Goal: Task Accomplishment & Management: Complete application form

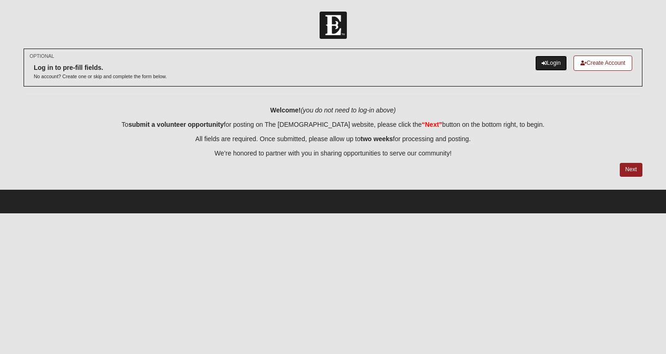
click at [547, 62] on link "Login" at bounding box center [552, 63] width 32 height 15
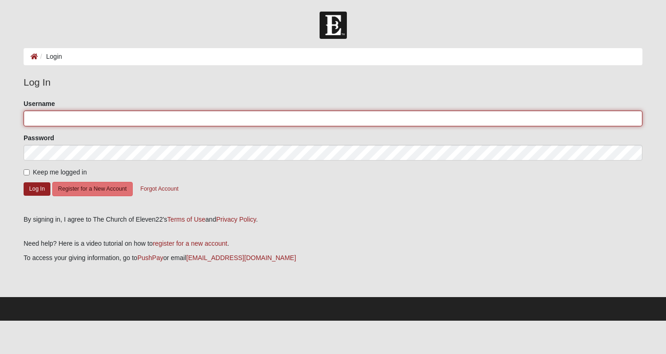
click at [342, 118] on input "Username" at bounding box center [333, 119] width 619 height 16
type input "davidnkim"
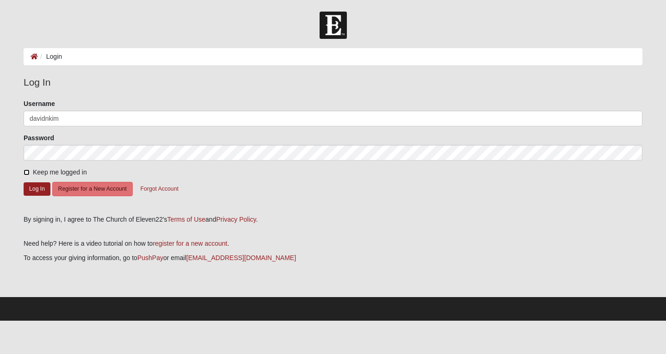
click at [25, 169] on input "Keep me logged in" at bounding box center [27, 172] width 6 height 6
checkbox input "true"
click at [28, 188] on button "Log In" at bounding box center [37, 188] width 27 height 13
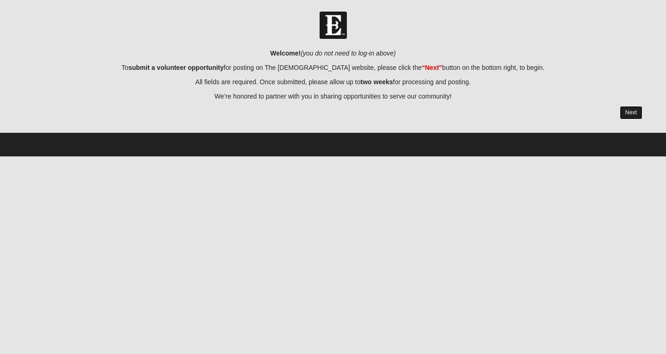
click at [627, 118] on link "Next" at bounding box center [631, 112] width 23 height 13
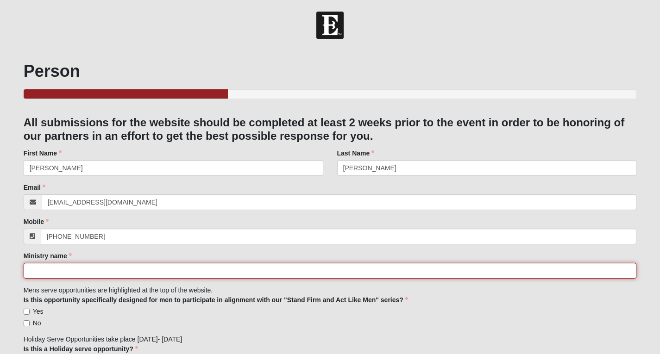
click at [244, 272] on input "Ministry name" at bounding box center [330, 271] width 613 height 16
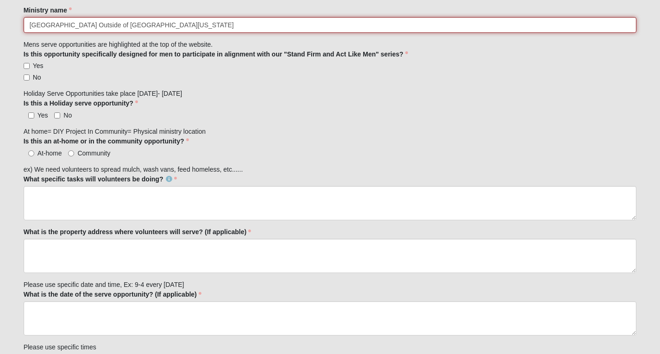
scroll to position [254, 0]
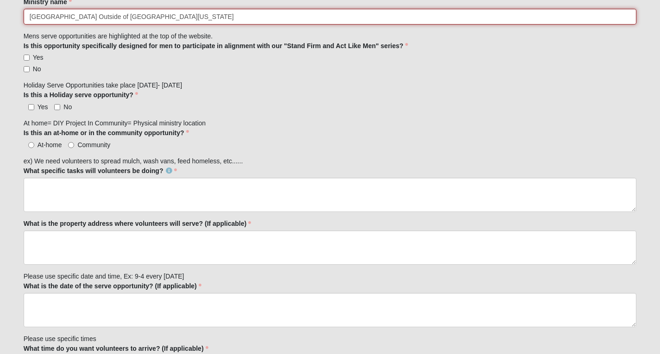
type input "[GEOGRAPHIC_DATA] Outside of [GEOGRAPHIC_DATA][US_STATE]"
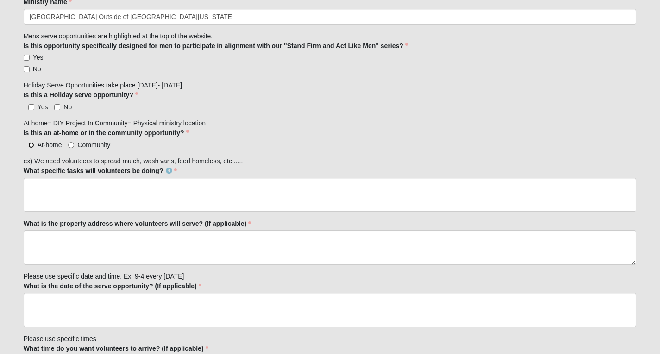
click at [29, 145] on input "At-home" at bounding box center [31, 145] width 6 height 6
radio input "true"
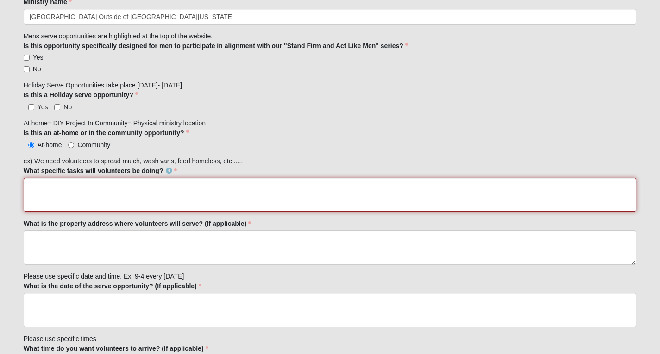
click at [46, 188] on textarea "What specific tasks will volunteers be doing?" at bounding box center [330, 195] width 613 height 34
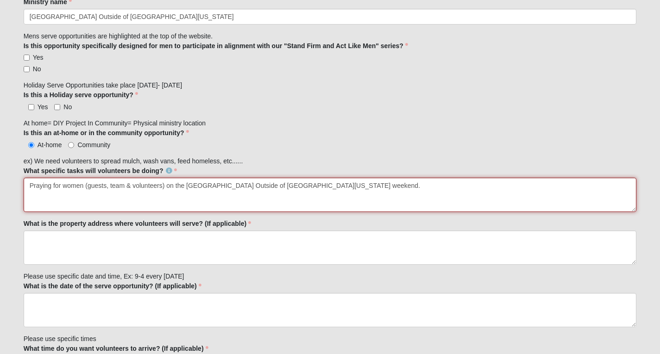
type textarea "Praying for women (guests, team & volunteers) on the Kairos Outside of Northeas…"
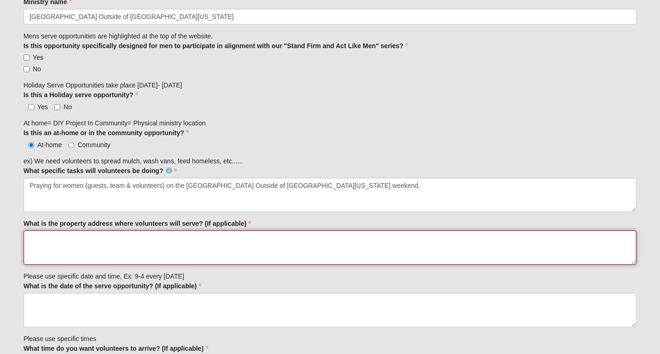
click at [179, 240] on textarea "What is the property address where volunteers will serve? (If applicable)" at bounding box center [330, 247] width 613 height 34
paste textarea "https://www.prayervigils.net/vigil.php?pvId=2634"
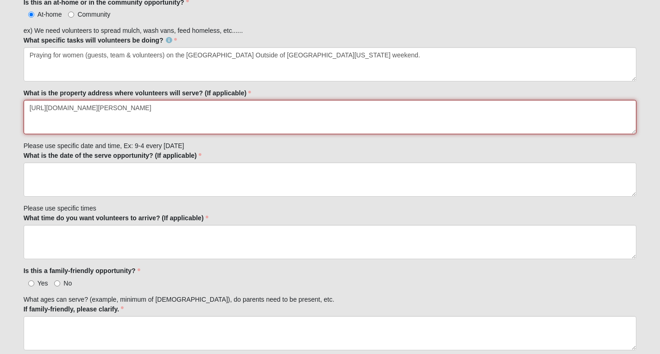
scroll to position [386, 0]
type textarea "https://www.prayervigils.net/vigil.php?pvId=2634"
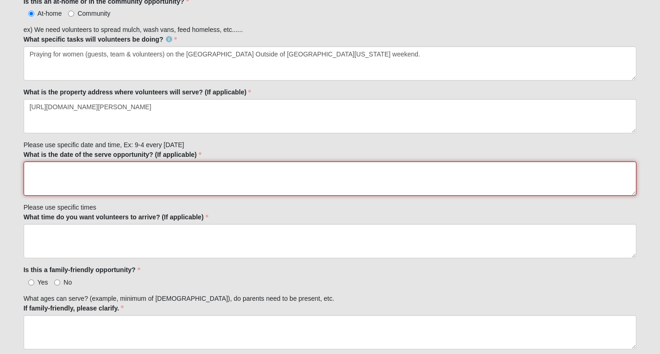
click at [130, 169] on textarea "What is the date of the serve opportunity? (If applicable)" at bounding box center [330, 179] width 613 height 34
type textarea "N"
type textarea "Weekend Prayer Vigil from Nov 7-9"
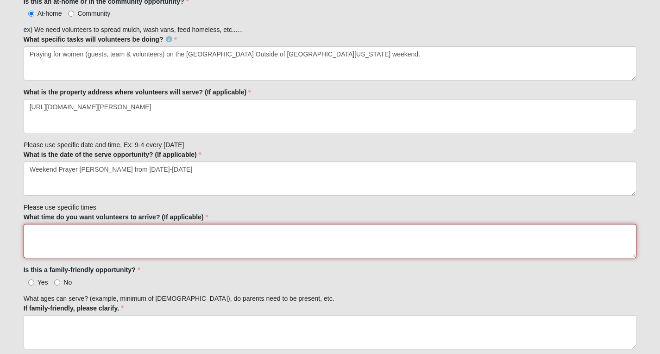
click at [99, 231] on textarea "What time do you want volunteers to arrive? (If applicable)" at bounding box center [330, 241] width 613 height 34
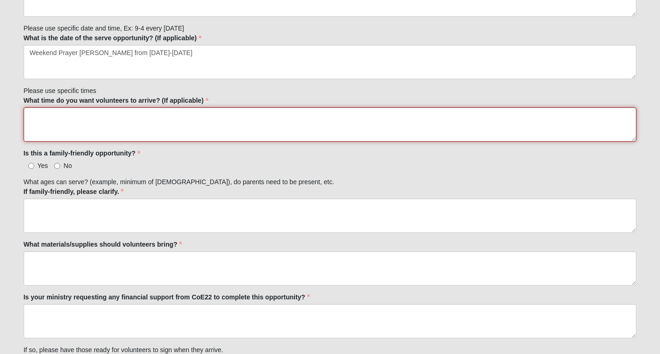
scroll to position [504, 0]
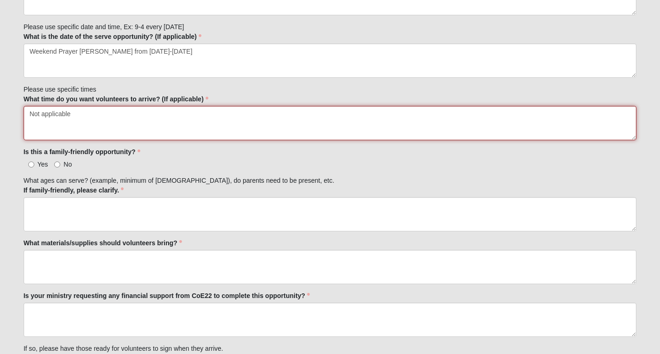
type textarea "Not applicable"
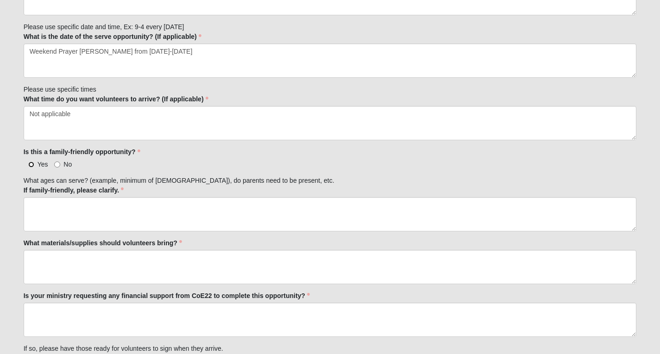
click at [31, 164] on input "Yes" at bounding box center [31, 165] width 6 height 6
radio input "true"
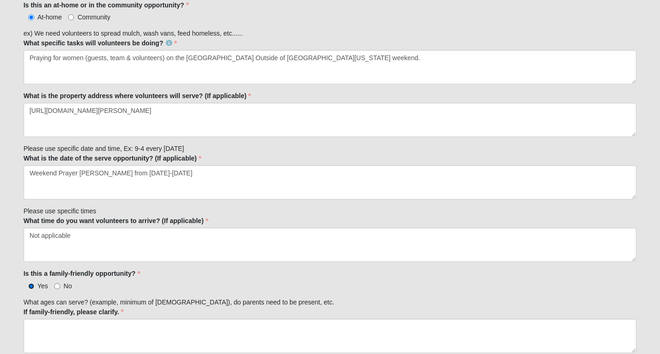
scroll to position [377, 0]
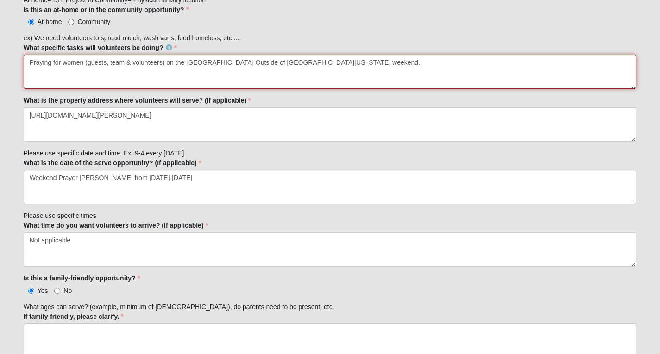
click at [332, 62] on textarea "Praying for women (guests, team & volunteers) on the Kairos Outside of Northeas…" at bounding box center [330, 72] width 613 height 34
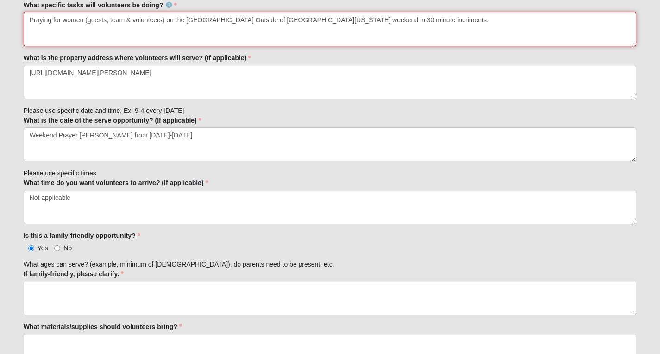
scroll to position [420, 0]
click at [367, 20] on textarea "Praying for women (guests, team & volunteers) on the Kairos Outside of Northeas…" at bounding box center [330, 29] width 613 height 34
type textarea "Praying for women (guests, team & volunteers) on the Kairos Outside of Northeas…"
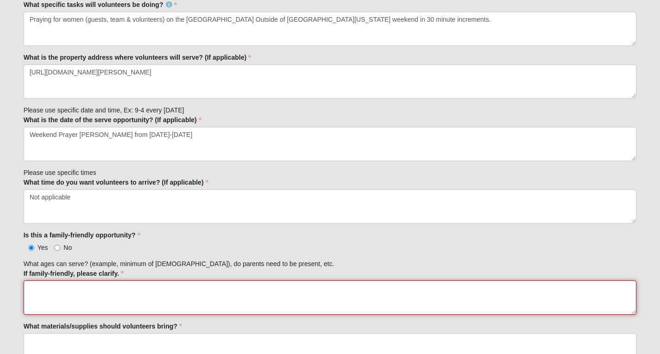
click at [102, 291] on textarea "If family-friendly, please clarify." at bounding box center [330, 297] width 613 height 34
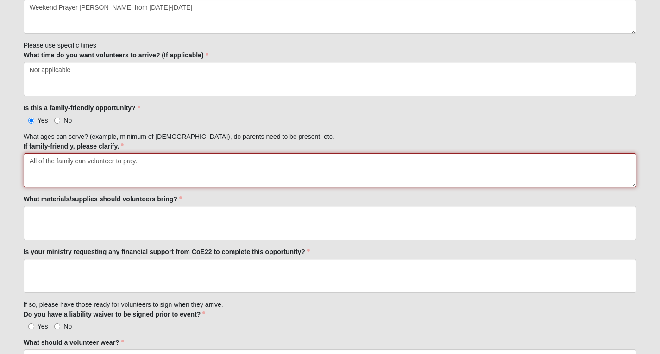
scroll to position [592, 0]
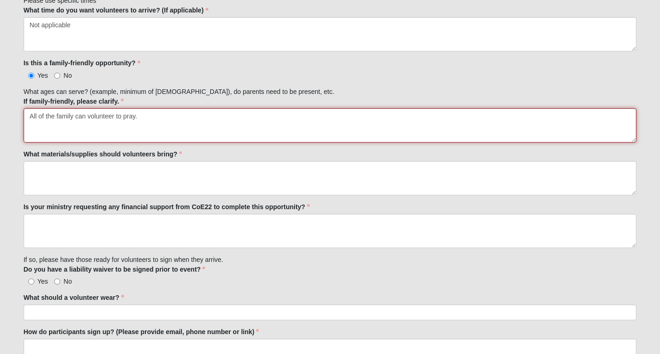
type textarea "All of the family can volunteer to pray."
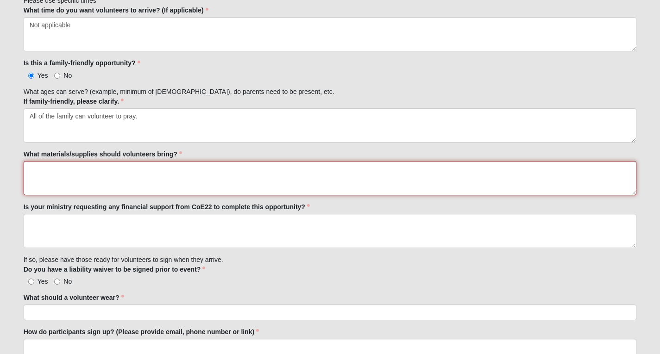
click at [134, 173] on textarea "What materials/supplies should volunteers bring?" at bounding box center [330, 178] width 613 height 34
type textarea "J"
type textarea "N"
type textarea "J"
type textarea "Hearts and hands for prayer"
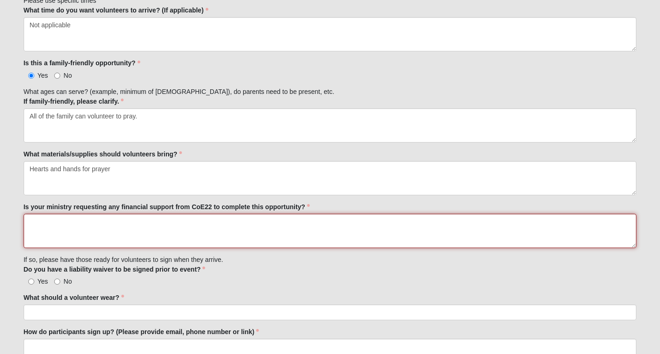
click at [109, 228] on textarea "Is your ministry requesting any financial support from CoE22 to complete this o…" at bounding box center [330, 231] width 613 height 34
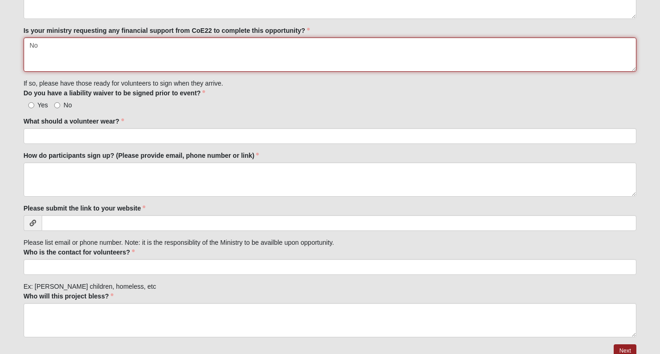
scroll to position [774, 0]
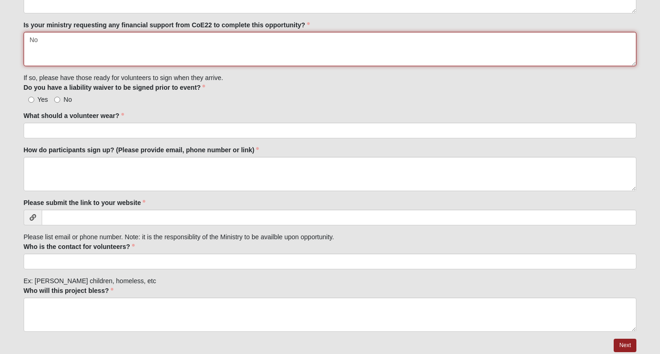
type textarea "No"
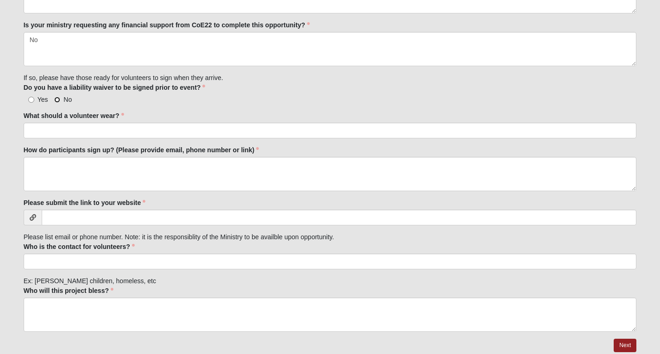
click at [57, 98] on input "No" at bounding box center [57, 100] width 6 height 6
radio input "true"
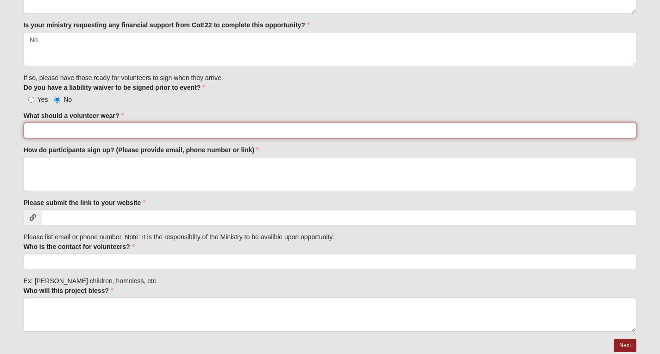
click at [65, 131] on input "What should a volunteer wear?" at bounding box center [330, 131] width 613 height 16
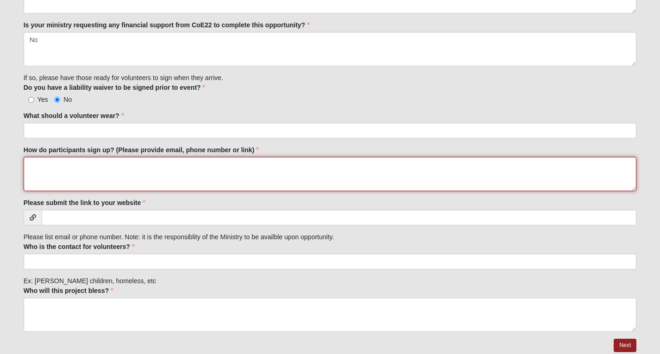
click at [62, 165] on textarea "How do participants sign up? (Please provide email, phone number or link)" at bounding box center [330, 174] width 613 height 34
paste textarea "https://www.prayervigils.net/vigil.php?pvId=2634"
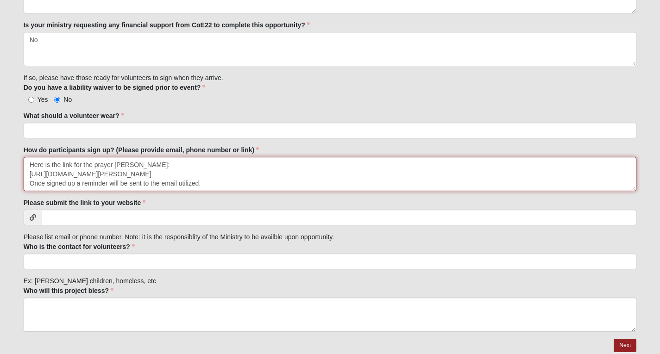
type textarea "Here is the link for the prayer vigil: https://www.prayervigils.net/vigil.php?p…"
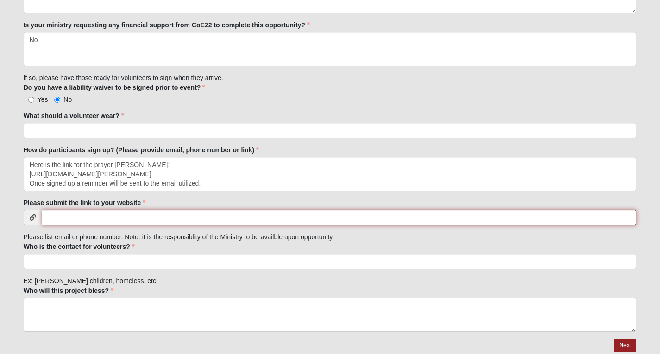
click at [90, 218] on input "Please submit the link to your website" at bounding box center [339, 218] width 595 height 16
paste input "https://www.prayervigils.net/vigil.php?pvId=2634"
type input "https://www.prayervigils.net/vigil.php?pvId=2634"
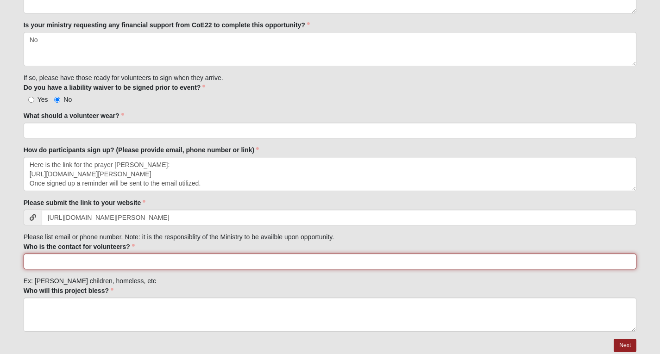
click at [79, 262] on input "Who is the contact for volunteers?" at bounding box center [330, 262] width 613 height 16
type input "Kim Stallings 904-237-1417"
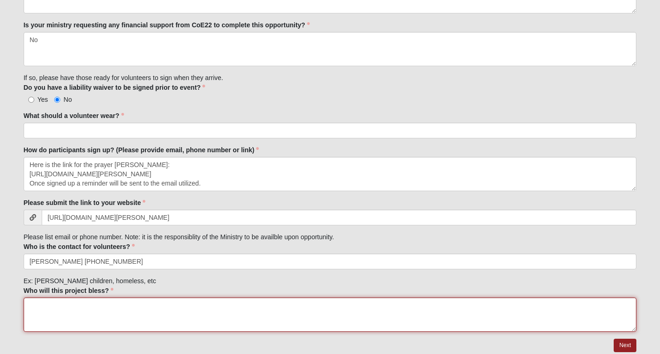
click at [73, 307] on textarea "Who will this project bless?" at bounding box center [330, 315] width 613 height 34
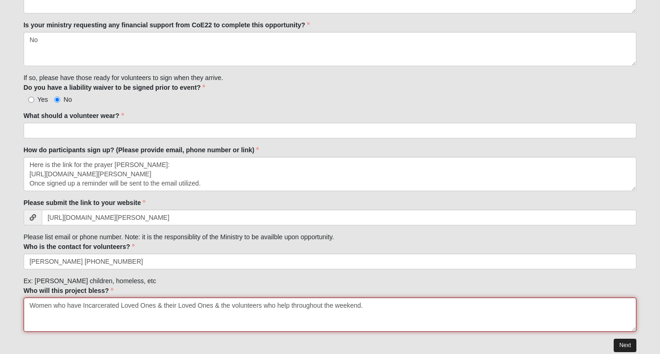
type textarea "Women who have Incarcerated Loved Ones & their Loved Ones & the volunteers who …"
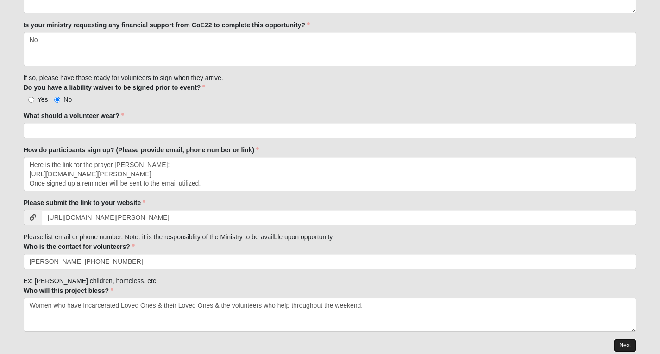
click at [621, 345] on link "Next" at bounding box center [624, 345] width 23 height 13
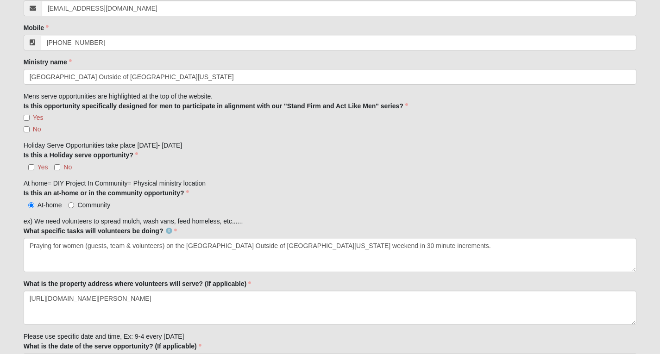
scroll to position [258, 0]
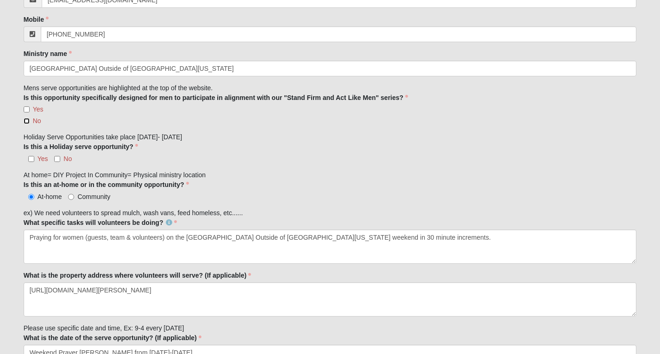
click at [26, 121] on input "No" at bounding box center [27, 121] width 6 height 6
checkbox input "true"
click at [57, 157] on input "No" at bounding box center [57, 159] width 6 height 6
checkbox input "true"
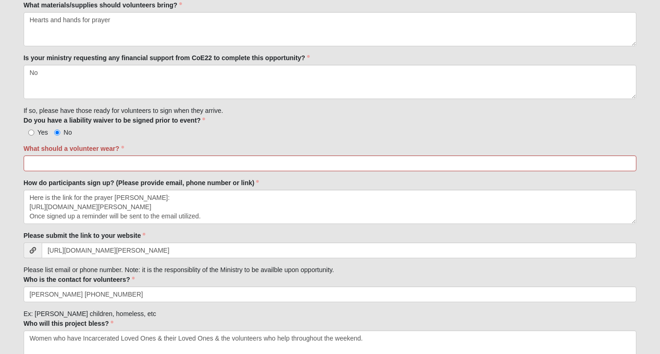
scroll to position [798, 0]
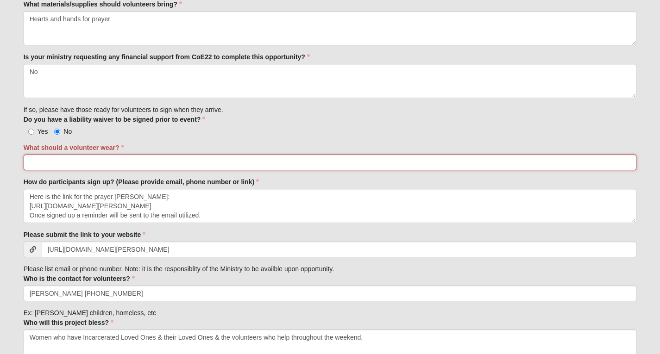
click at [348, 162] on input "What should a volunteer wear?" at bounding box center [330, 163] width 613 height 16
click at [348, 162] on input "C" at bounding box center [330, 163] width 613 height 16
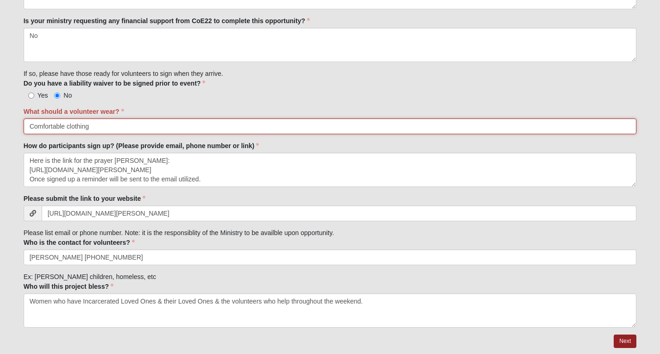
scroll to position [865, 0]
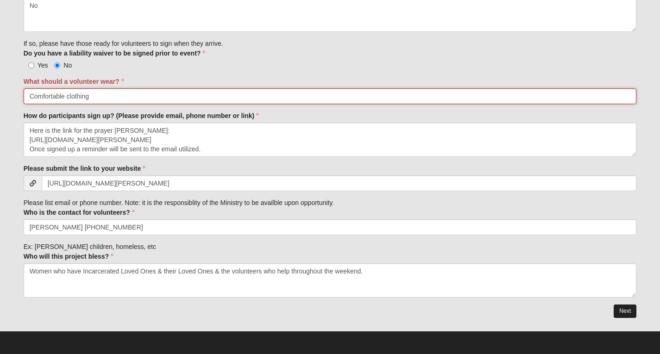
type input "Comfortable clothing"
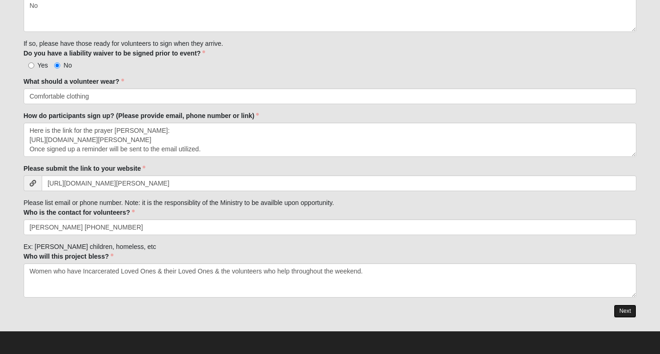
click at [621, 310] on link "Next" at bounding box center [624, 311] width 23 height 13
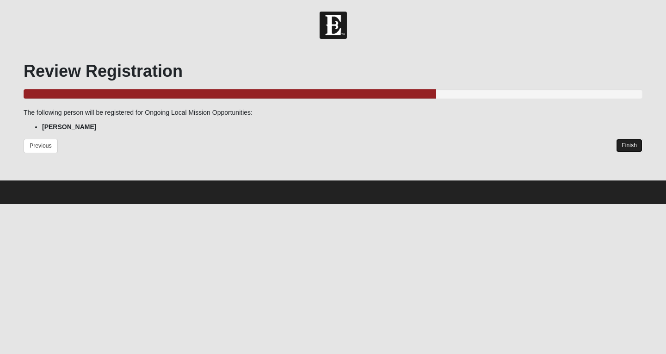
click at [638, 146] on link "Finish" at bounding box center [629, 145] width 26 height 13
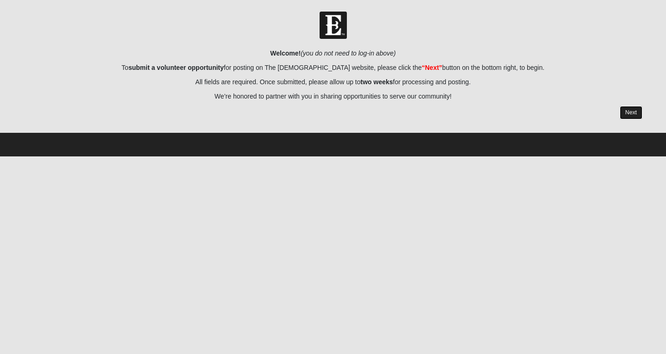
click at [628, 111] on link "Next" at bounding box center [631, 112] width 23 height 13
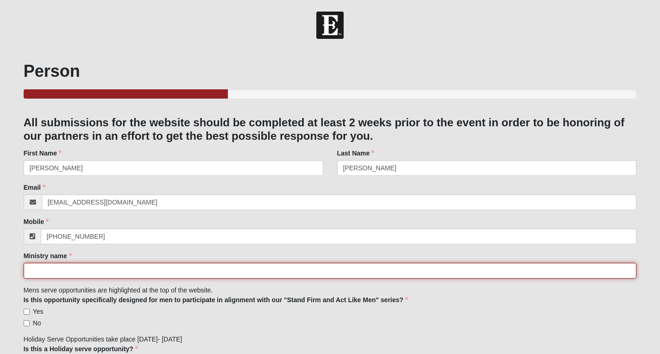
click at [324, 276] on input "Ministry name" at bounding box center [330, 271] width 613 height 16
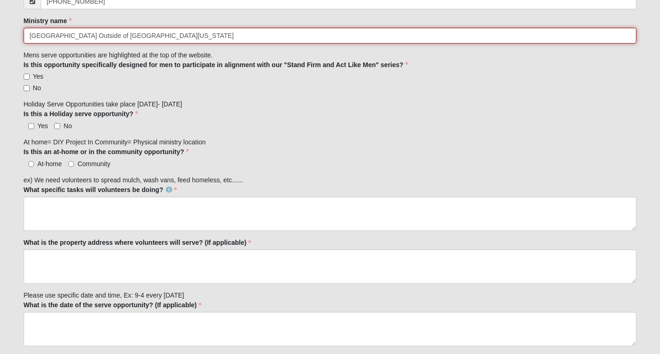
scroll to position [237, 0]
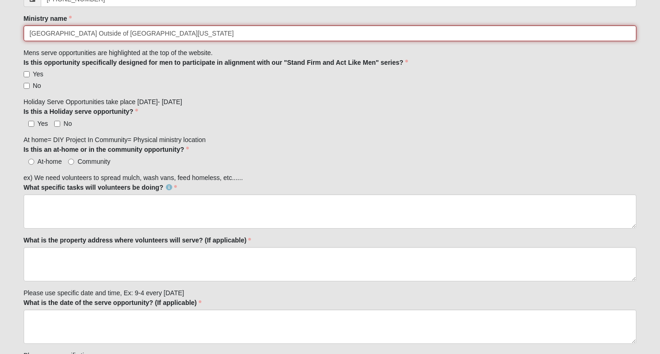
type input "[GEOGRAPHIC_DATA] Outside of [GEOGRAPHIC_DATA][US_STATE]"
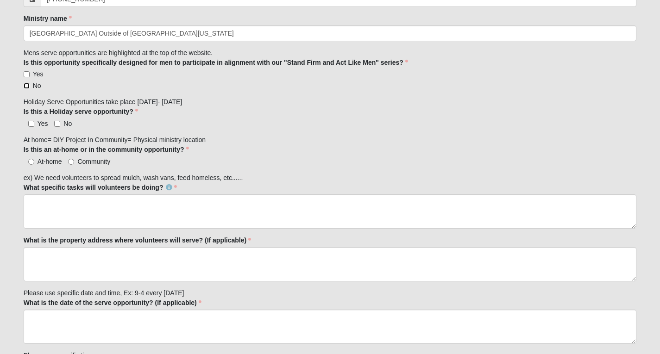
click at [26, 87] on input "No" at bounding box center [27, 86] width 6 height 6
checkbox input "true"
click at [60, 123] on input "No" at bounding box center [57, 124] width 6 height 6
checkbox input "true"
click at [69, 162] on input "Community" at bounding box center [71, 162] width 6 height 6
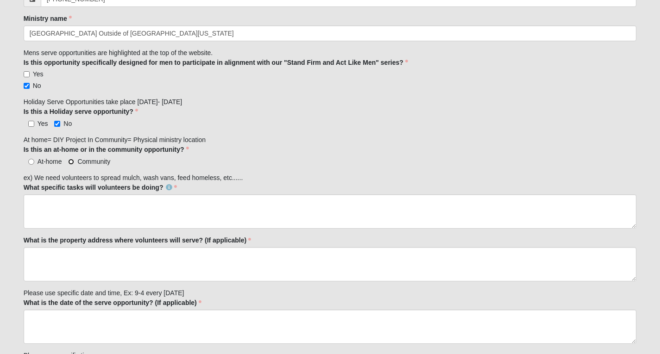
radio input "true"
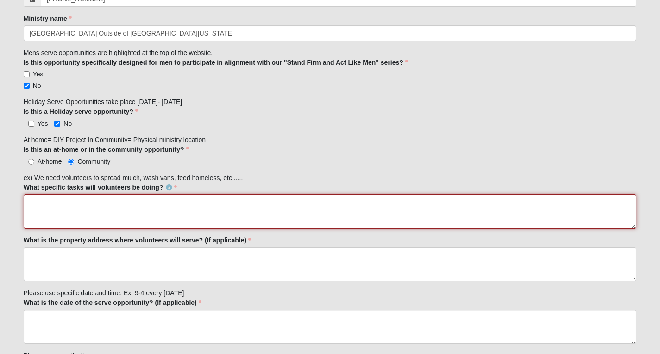
click at [71, 199] on textarea "What specific tasks will volunteers be doing?" at bounding box center [330, 211] width 613 height 34
type textarea "E"
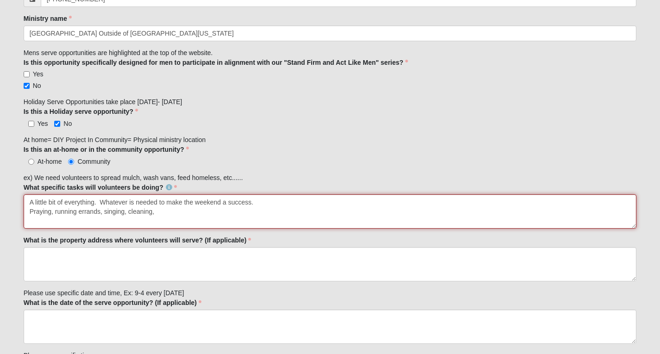
click at [173, 212] on textarea "A little bit of everything. Whatever is needed to make the weekend a success. P…" at bounding box center [330, 211] width 613 height 34
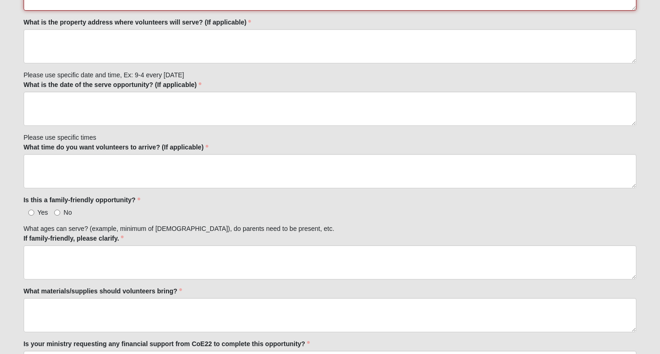
scroll to position [456, 0]
type textarea "A little bit of everything. Whatever is needed to make the weekend a success. P…"
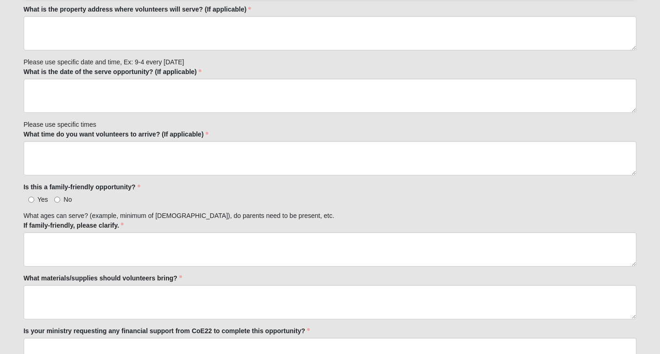
scroll to position [469, 0]
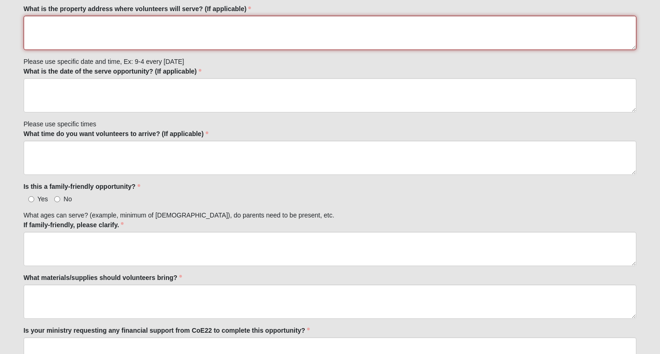
click at [64, 33] on textarea "What is the property address where volunteers will serve? (If applicable)" at bounding box center [330, 33] width 613 height 34
paste textarea "[STREET_ADDRESS][PERSON_NAME]"
type textarea "[STREET_ADDRESS][PERSON_NAME] Villa B conference room for check in, follow signs"
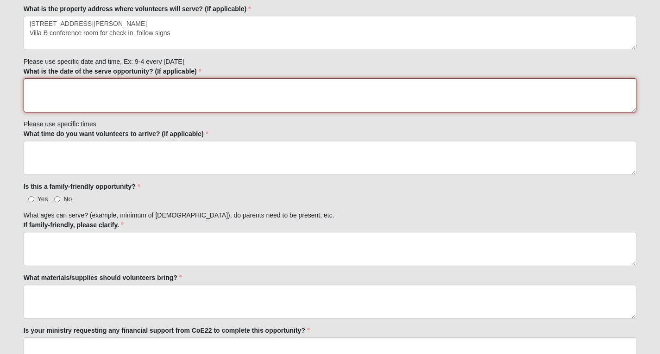
click at [72, 87] on textarea "What is the date of the serve opportunity? (If applicable)" at bounding box center [330, 95] width 613 height 34
type textarea "[DATE] 2 p.m. to 8 p.m. [DATE] 8 a.m. to 9 p.m. [DATE] 8 a.m. to 4 p.m."
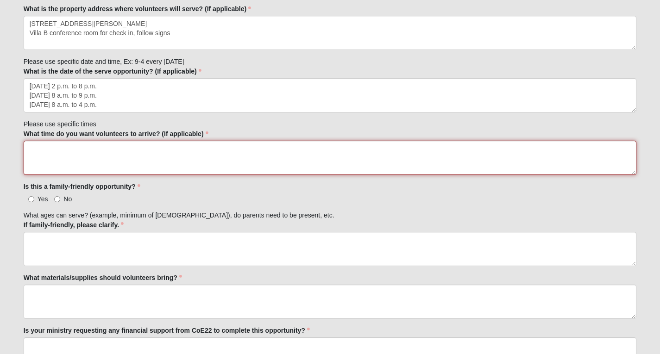
click at [68, 147] on textarea "What time do you want volunteers to arrive? (If applicable)" at bounding box center [330, 158] width 613 height 34
type textarea "Whenever they can"
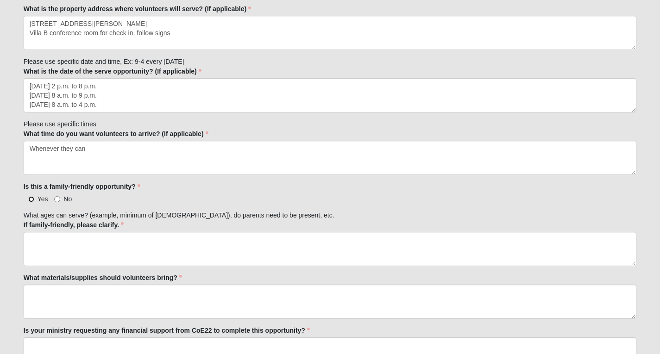
click at [31, 199] on input "Yes" at bounding box center [31, 199] width 6 height 6
radio input "true"
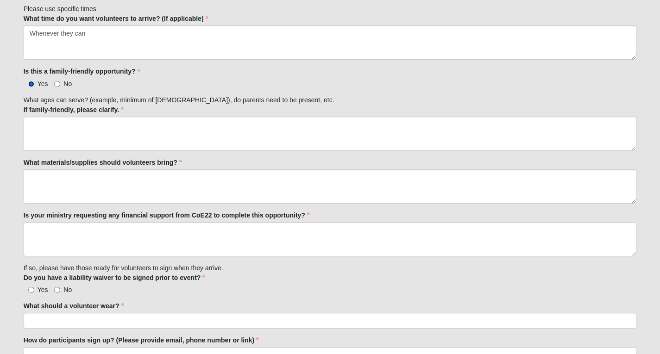
scroll to position [585, 0]
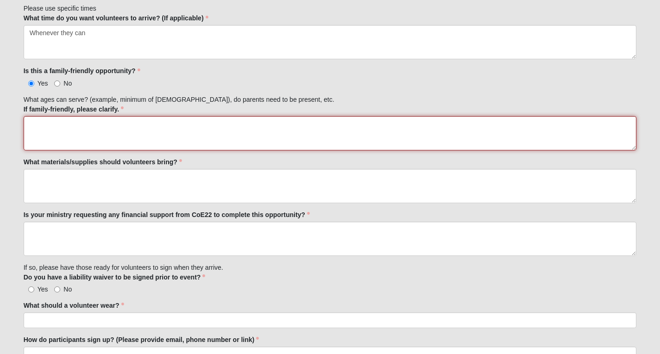
click at [74, 127] on textarea "If family-friendly, please clarify." at bounding box center [330, 133] width 613 height 34
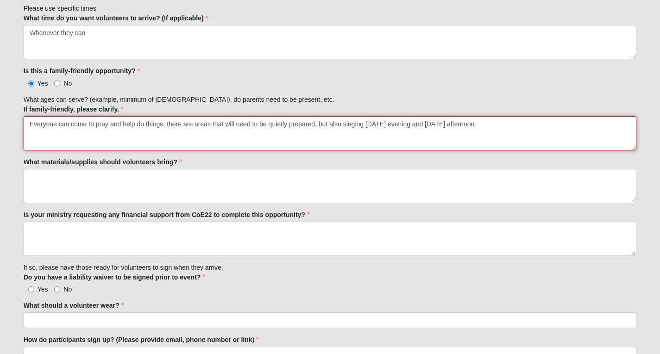
type textarea "Everyone can come to pray and help do things, there are areas that will need to…"
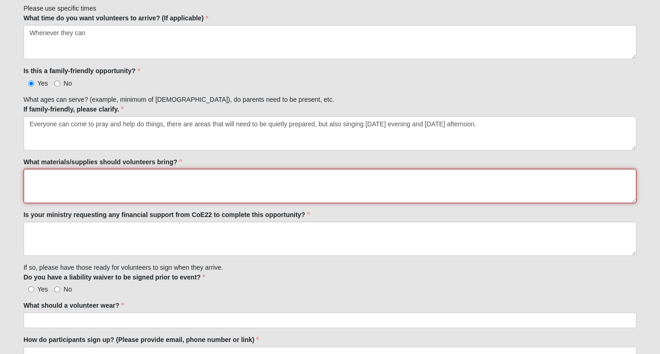
click at [69, 175] on textarea "What materials/supplies should volunteers bring?" at bounding box center [330, 186] width 613 height 34
type textarea "Comfortable shoes and clothing."
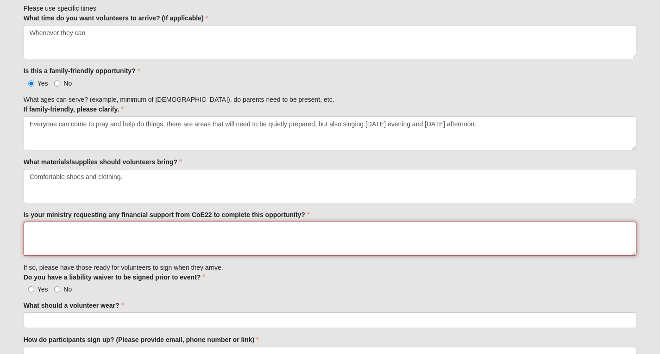
click at [62, 228] on textarea "Is your ministry requesting any financial support from CoE22 to complete this o…" at bounding box center [330, 239] width 613 height 34
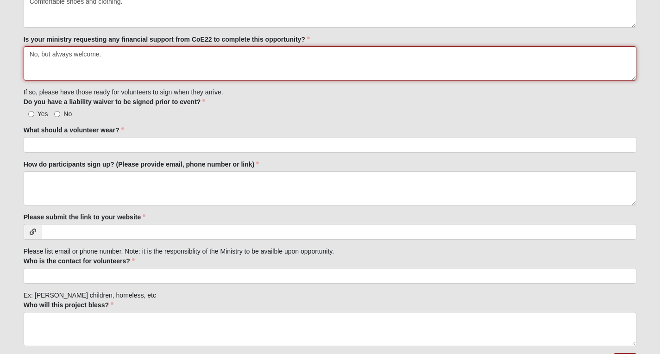
scroll to position [770, 0]
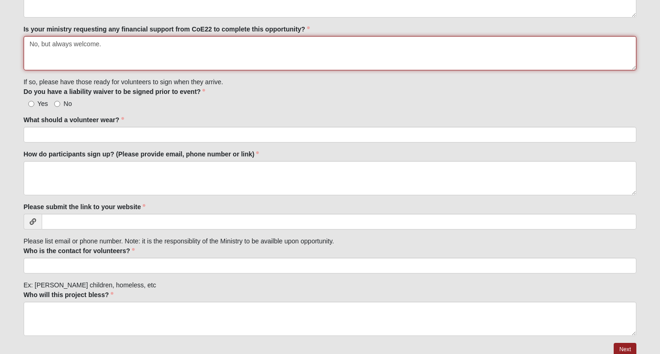
type textarea "No, but always welcome."
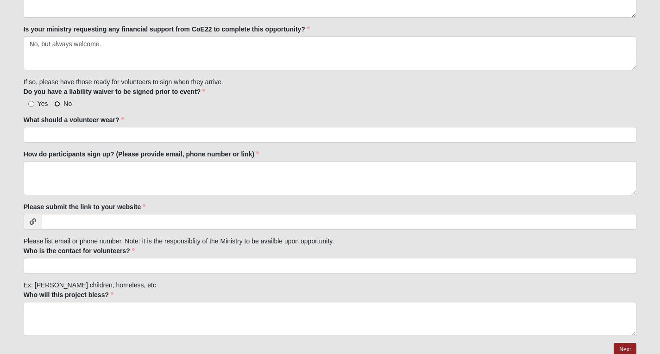
click at [56, 104] on input "No" at bounding box center [57, 104] width 6 height 6
radio input "true"
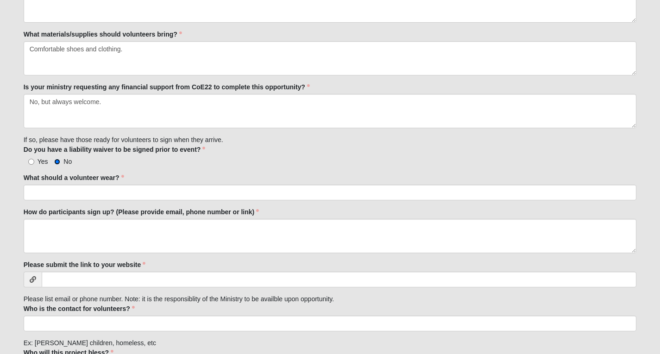
scroll to position [712, 0]
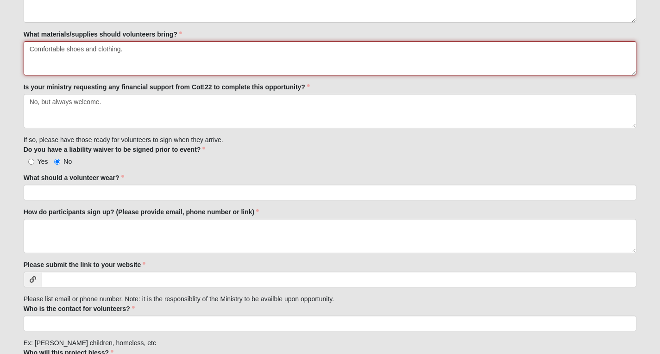
click at [128, 51] on textarea "Comfortable shoes and clothing." at bounding box center [330, 58] width 613 height 34
type textarea "C"
type textarea "Water for themselves, everything else will be provided."
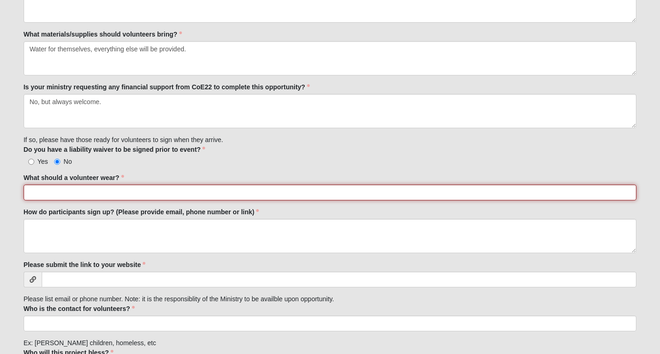
click at [87, 191] on input "What should a volunteer wear?" at bounding box center [330, 193] width 613 height 16
click at [52, 193] on input "Comforable clothing and shoes." at bounding box center [330, 193] width 613 height 16
type input "Comfortable clothing and shoes."
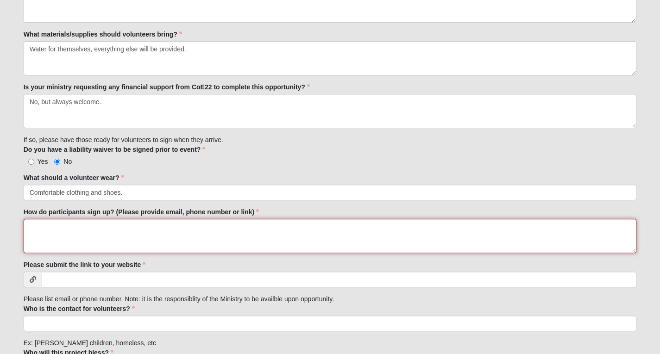
click at [156, 229] on textarea "How do participants sign up? (Please provide email, phone number or link)" at bounding box center [330, 236] width 613 height 34
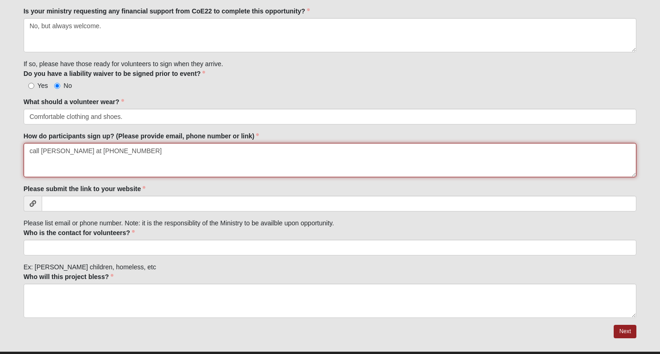
scroll to position [809, 0]
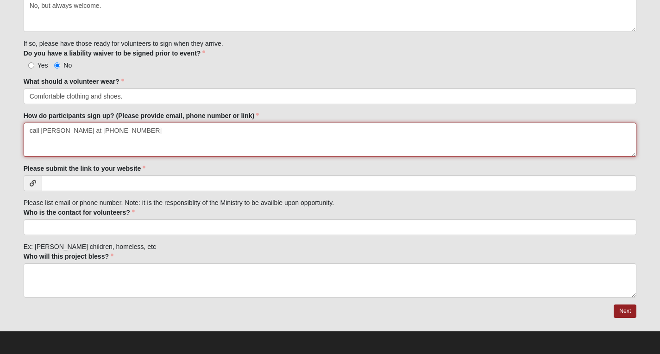
type textarea "call [PERSON_NAME] at [PHONE_NUMBER]"
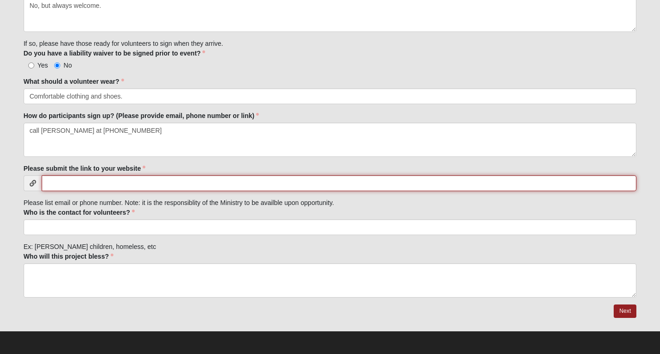
click at [177, 184] on input "Please submit the link to your website" at bounding box center [339, 183] width 595 height 16
type input "[DOMAIN_NAME]"
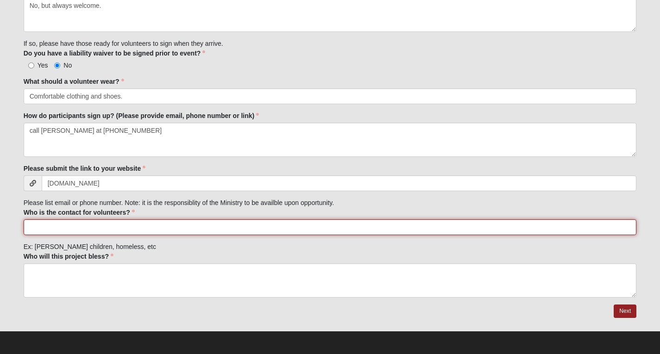
click at [174, 227] on input "Who is the contact for volunteers?" at bounding box center [330, 227] width 613 height 16
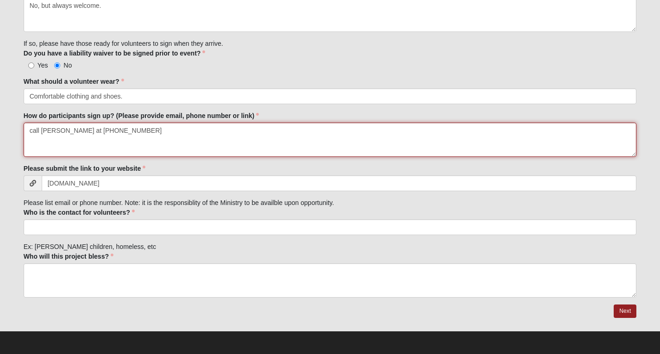
drag, startPoint x: 130, startPoint y: 132, endPoint x: 4, endPoint y: 133, distance: 125.4
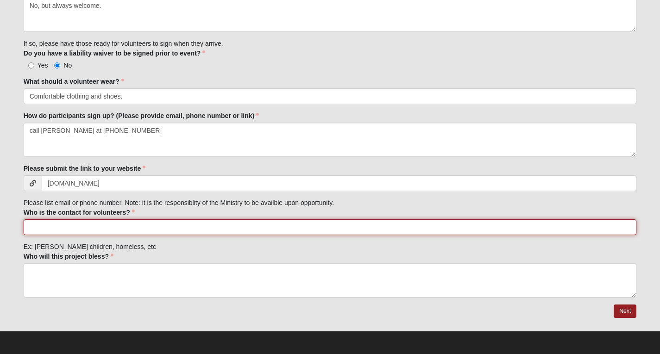
click at [55, 221] on input "Who is the contact for volunteers?" at bounding box center [330, 227] width 613 height 16
paste input "call [PERSON_NAME] at [PHONE_NUMBER]"
type input "call [PERSON_NAME] at [PHONE_NUMBER] or [PERSON_NAME] [PHONE_NUMBER]"
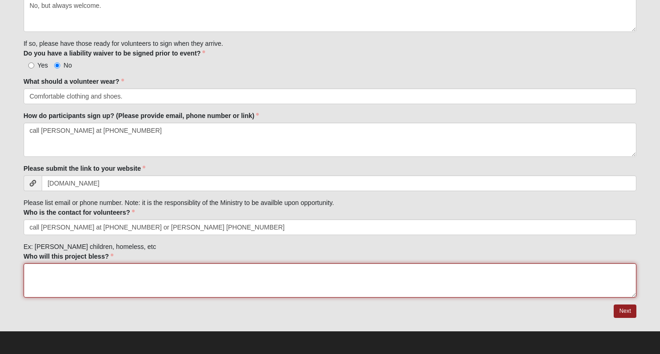
click at [58, 270] on textarea "Who will this project bless?" at bounding box center [330, 280] width 613 height 34
type textarea "Women who have Loved Ones Incarcerated"
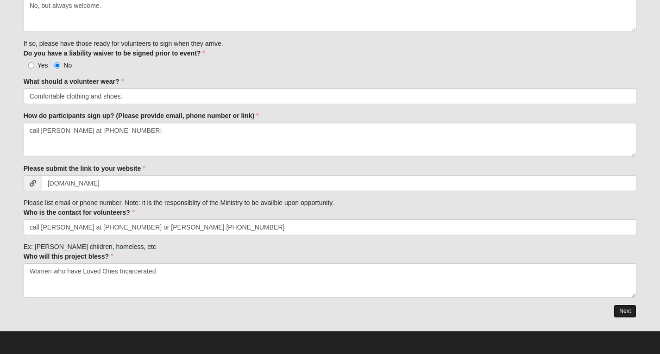
click at [621, 307] on link "Next" at bounding box center [624, 311] width 23 height 13
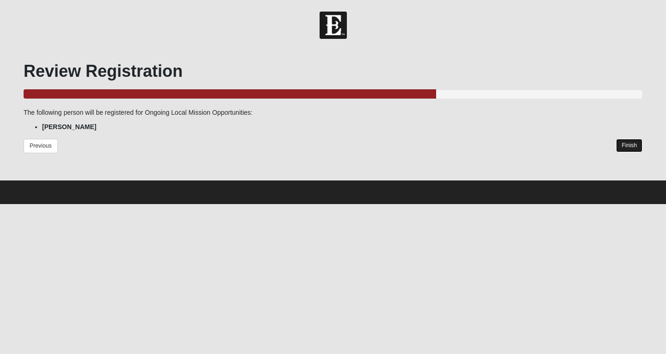
click at [634, 148] on link "Finish" at bounding box center [629, 145] width 26 height 13
